Goal: Complete application form

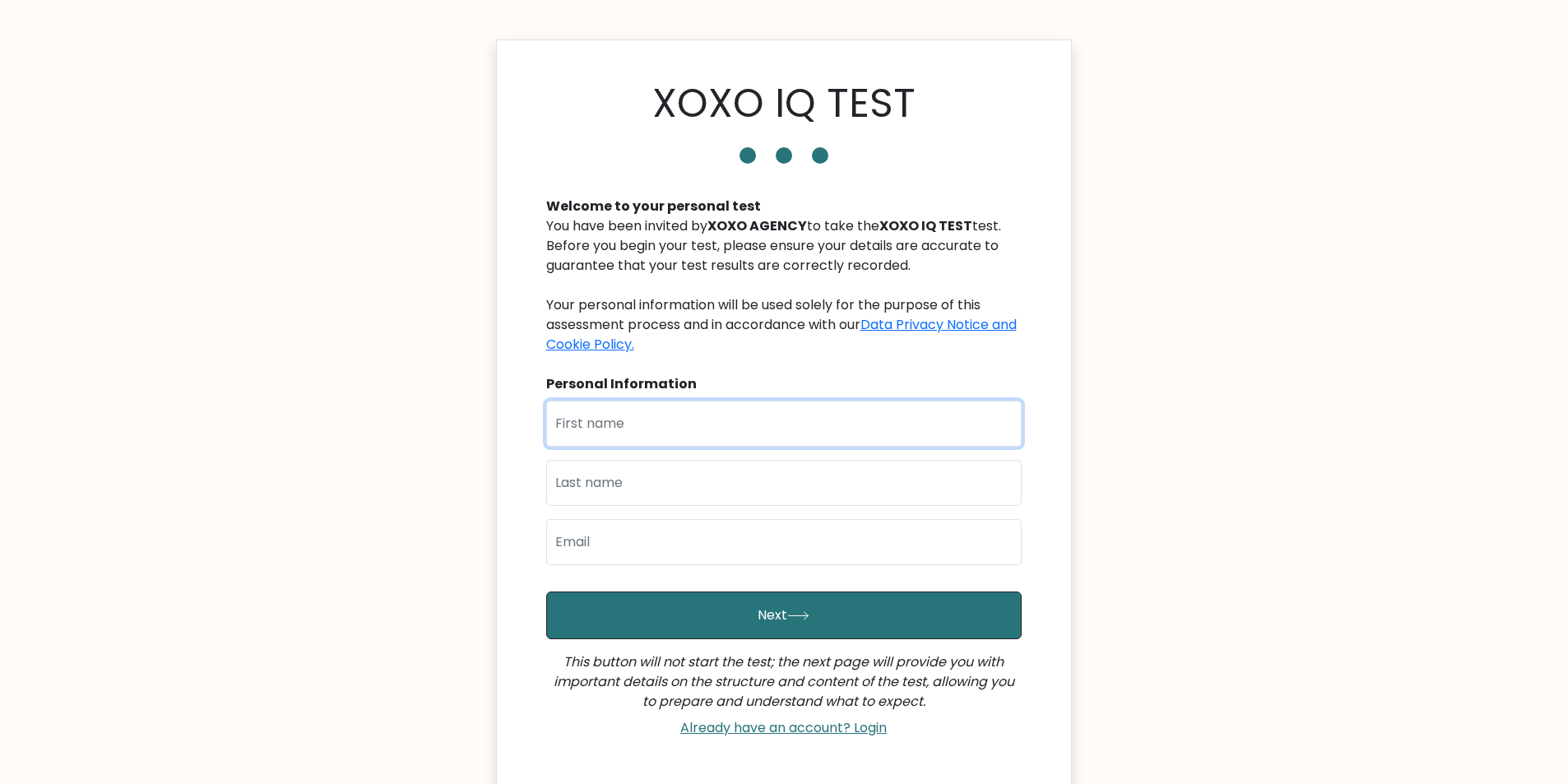
drag, startPoint x: 646, startPoint y: 428, endPoint x: 646, endPoint y: 445, distance: 17.0
click at [646, 428] on input "text" at bounding box center [784, 423] width 476 height 46
type input "[PERSON_NAME]"
type input "Officiar"
type input "[EMAIL_ADDRESS][DOMAIN_NAME]"
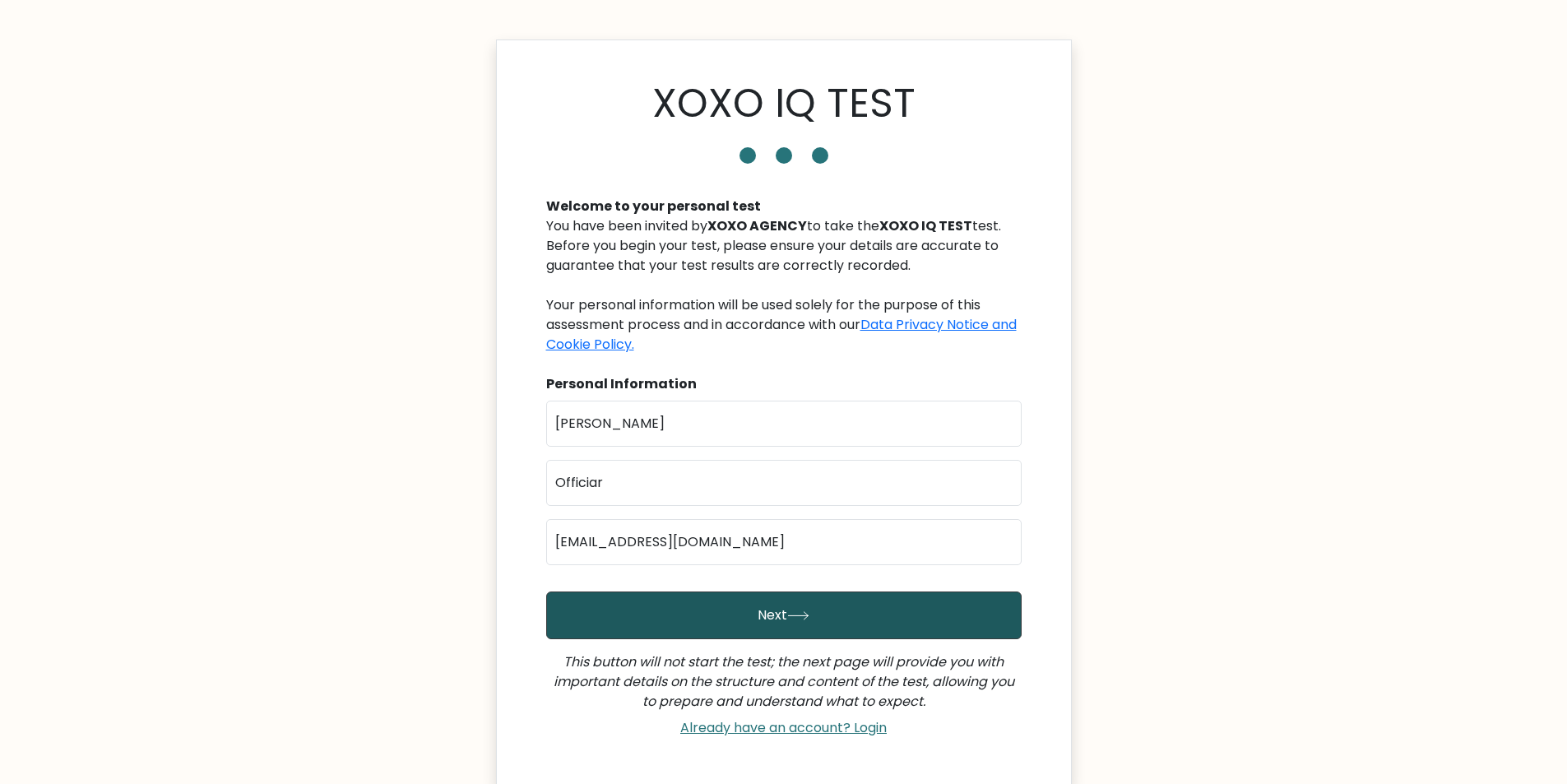
click at [678, 573] on button "Next" at bounding box center [784, 615] width 476 height 48
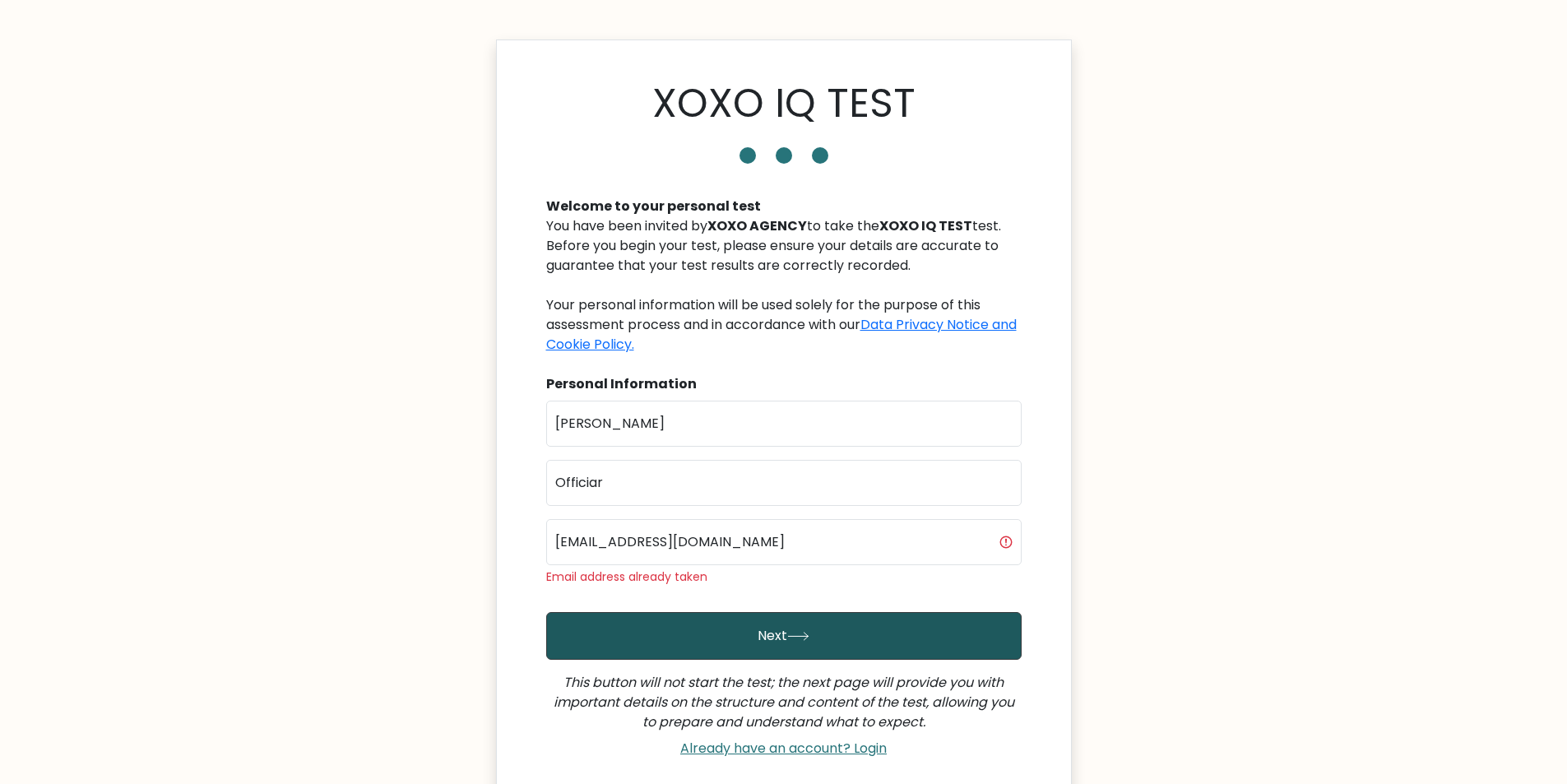
click at [761, 628] on button "Next" at bounding box center [784, 635] width 476 height 48
